Goal: Information Seeking & Learning: Learn about a topic

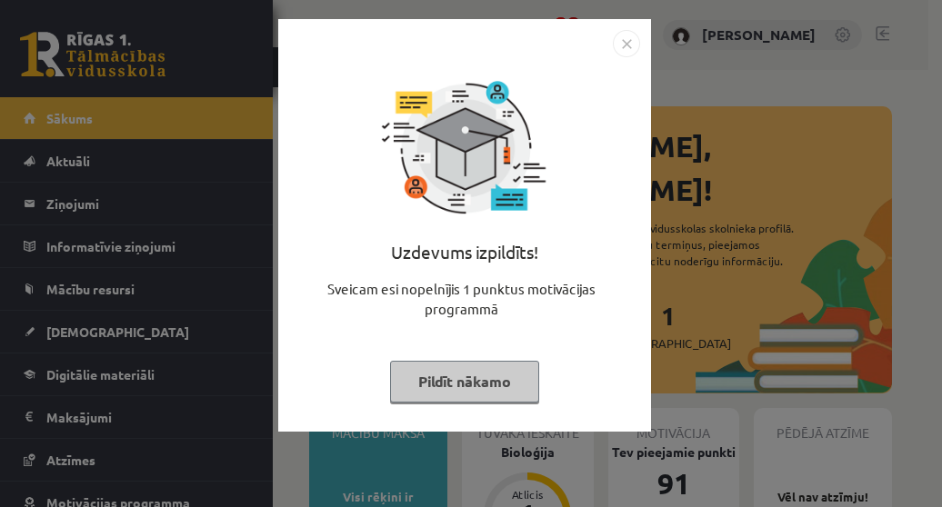
click at [449, 366] on button "Pildīt nākamo" at bounding box center [464, 382] width 149 height 42
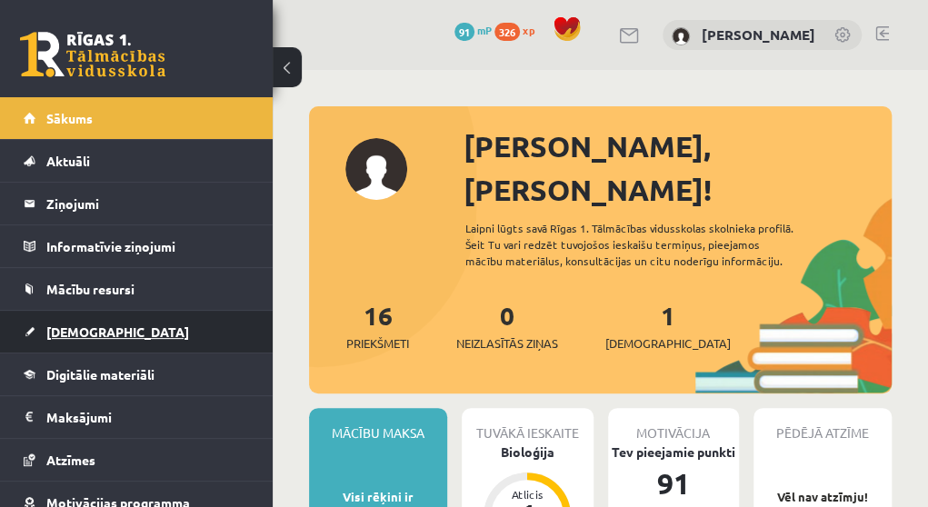
click at [142, 332] on link "[DEMOGRAPHIC_DATA]" at bounding box center [137, 332] width 226 height 42
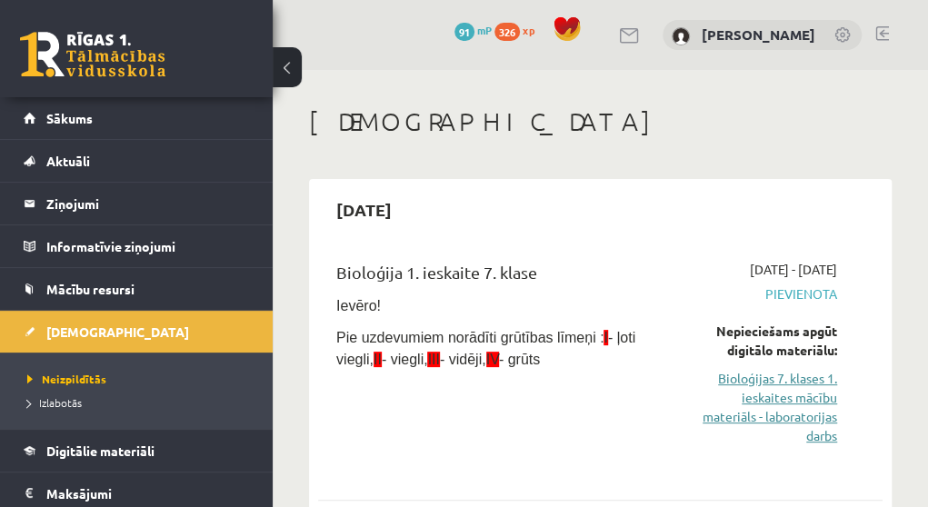
click at [748, 423] on link "Bioloģijas 7. klases 1. ieskaites mācību materiāls - laboratorijas darbs" at bounding box center [762, 407] width 149 height 76
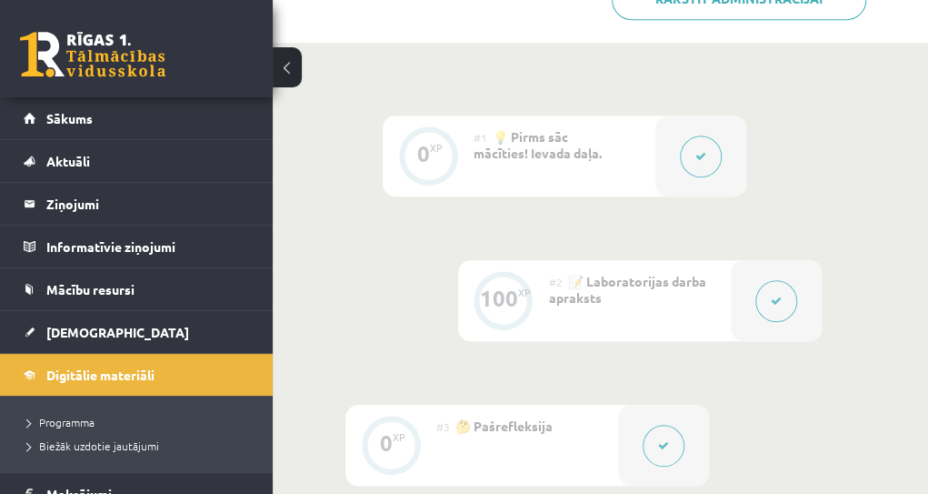
scroll to position [436, 0]
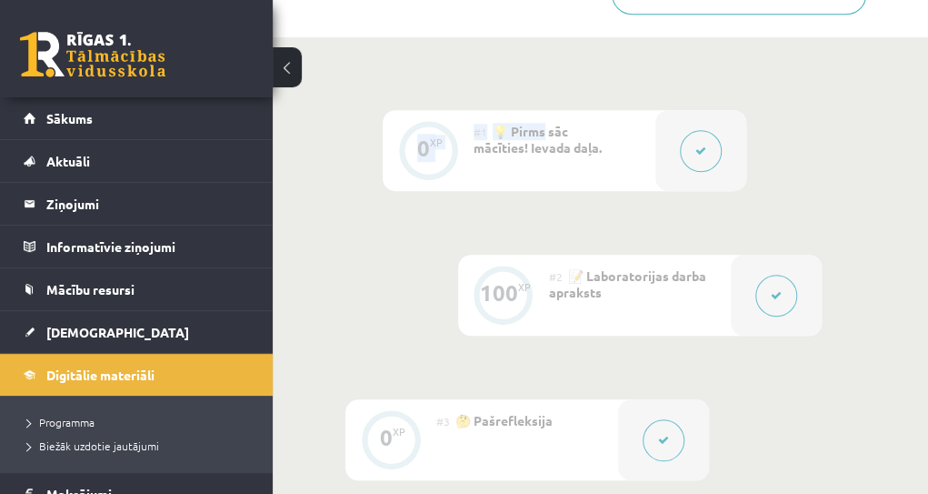
drag, startPoint x: 538, startPoint y: 89, endPoint x: 547, endPoint y: 137, distance: 49.0
drag, startPoint x: 547, startPoint y: 137, endPoint x: 891, endPoint y: 192, distance: 347.9
click at [891, 192] on div "0 XP #1 💡 Pirms sāc mācīties! Ievada daļa. 100 XP #2 📝 Laboratorijas darba apra…" at bounding box center [602, 326] width 659 height 579
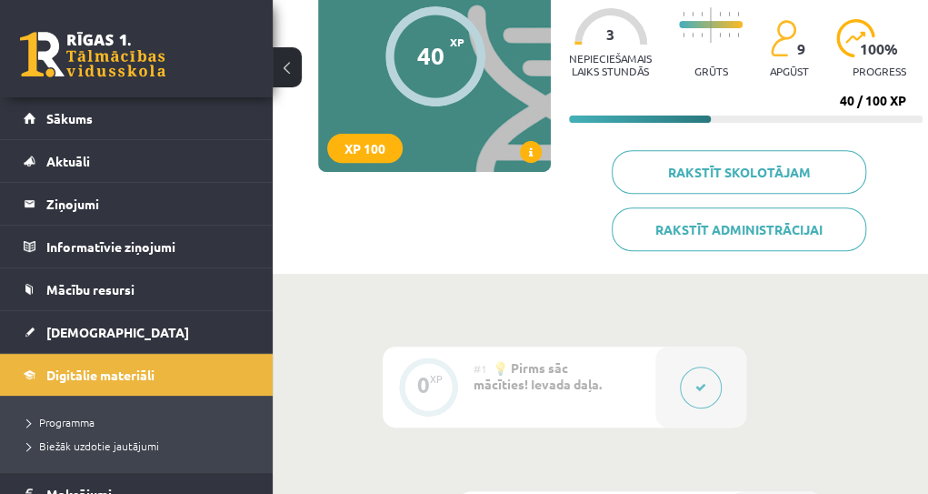
scroll to position [71, 0]
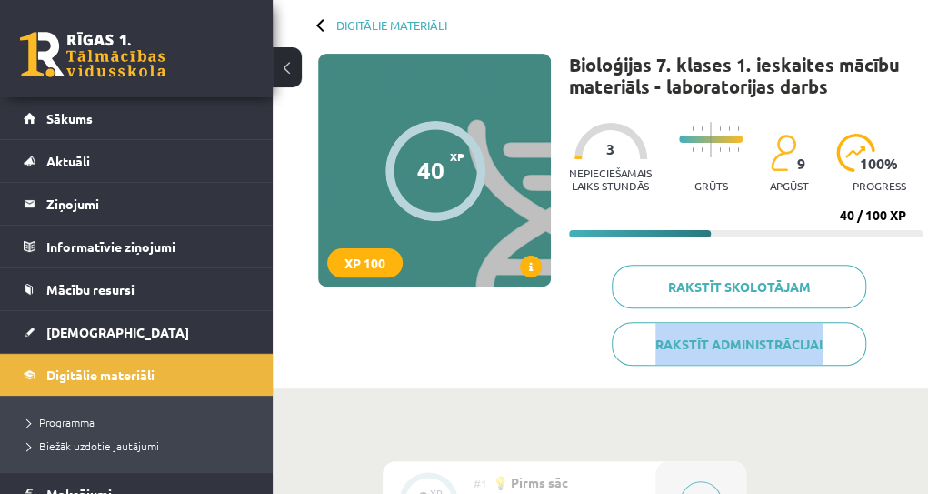
click at [884, 203] on div "Bioloģijas 7. klases 1. ieskaites mācību materiāls - laboratorijas darbs XP 100…" at bounding box center [746, 216] width 354 height 325
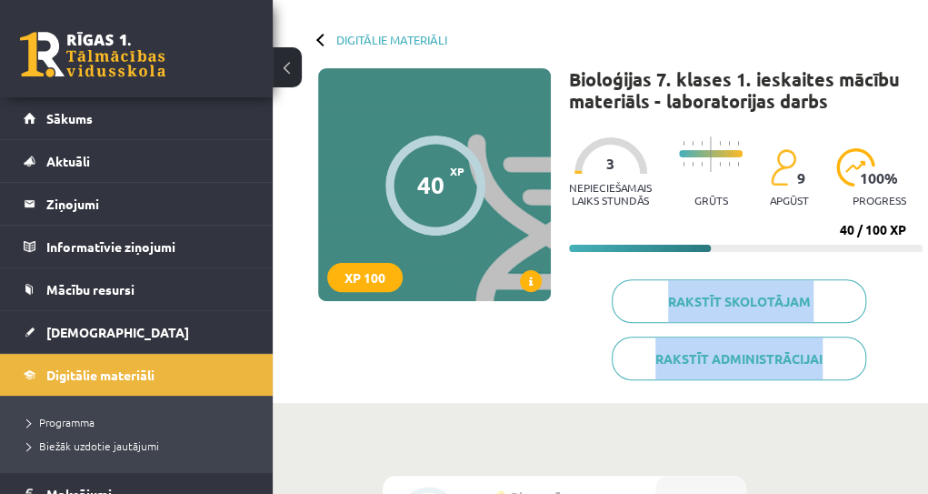
scroll to position [0, 0]
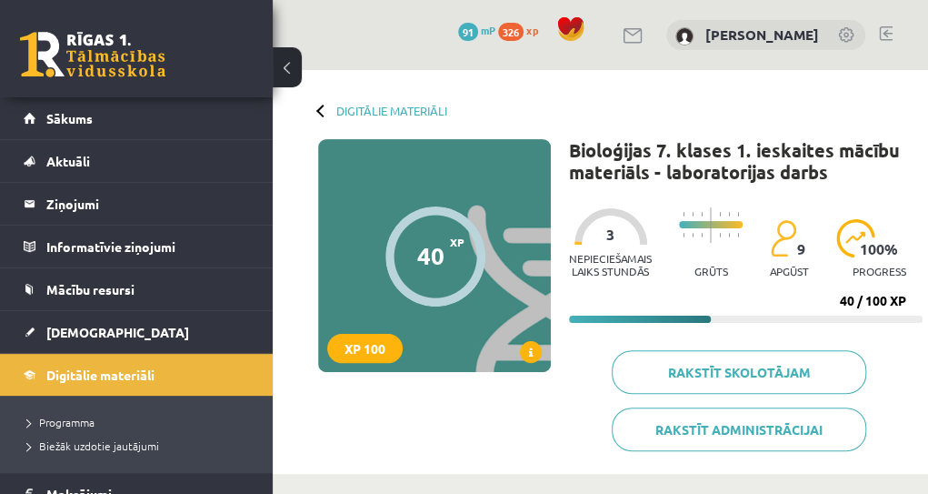
click at [885, 205] on div "Nepieciešamais laiks stundās 3 Grūts 9 apgūst 100 % progress" at bounding box center [746, 243] width 354 height 90
click at [875, 209] on div "Nepieciešamais laiks stundās 3 Grūts 9 apgūst 100 % progress" at bounding box center [746, 243] width 354 height 90
